Goal: Book appointment/travel/reservation

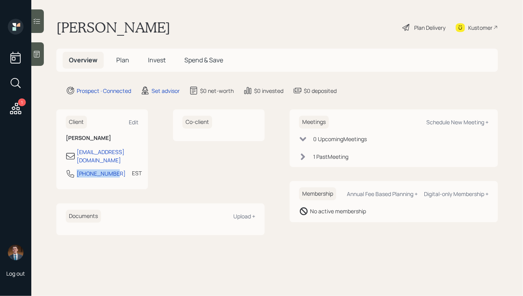
drag, startPoint x: 116, startPoint y: 167, endPoint x: 70, endPoint y: 167, distance: 46.6
click at [70, 169] on div "[PHONE_NUMBER] EST Currently 2:29 PM" at bounding box center [102, 176] width 73 height 14
copy div "[PHONE_NUMBER]"
click at [450, 121] on div "Schedule New Meeting +" at bounding box center [458, 121] width 62 height 7
select select "round-[PERSON_NAME]"
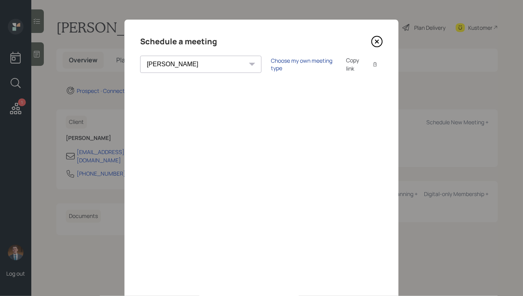
click at [271, 62] on div "Choose my own meeting type" at bounding box center [304, 64] width 66 height 15
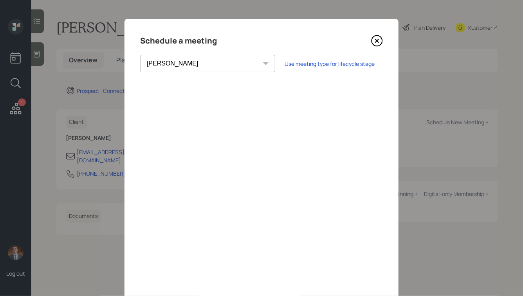
scroll to position [9, 0]
